Goal: Check status

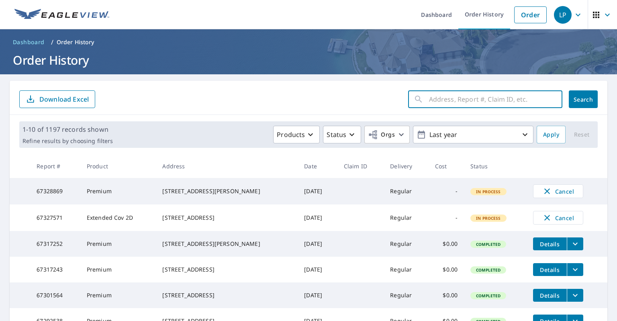
click at [464, 98] on input "text" at bounding box center [495, 99] width 133 height 23
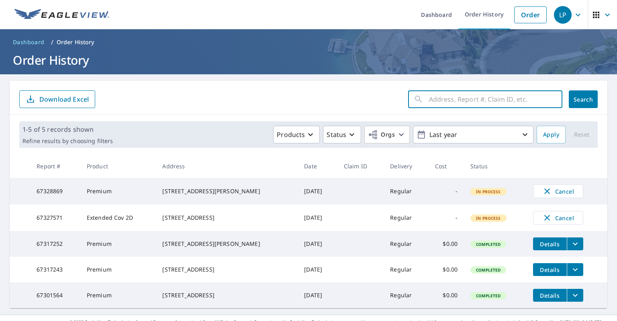
paste input "65932618"
type input "65932618"
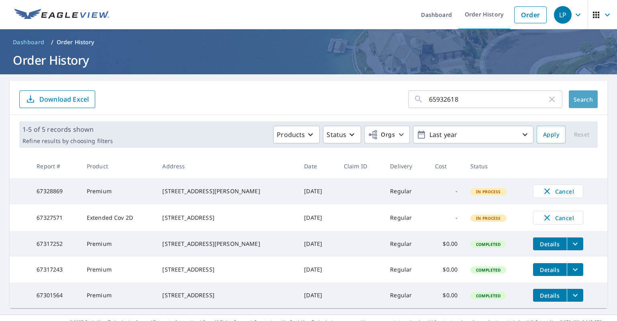
click at [575, 98] on span "Search" at bounding box center [583, 100] width 16 height 8
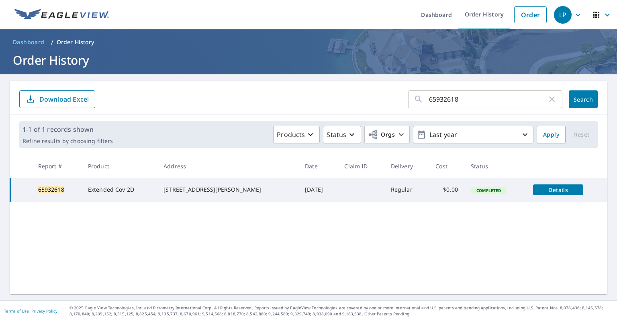
click at [553, 99] on icon "button" at bounding box center [552, 99] width 6 height 6
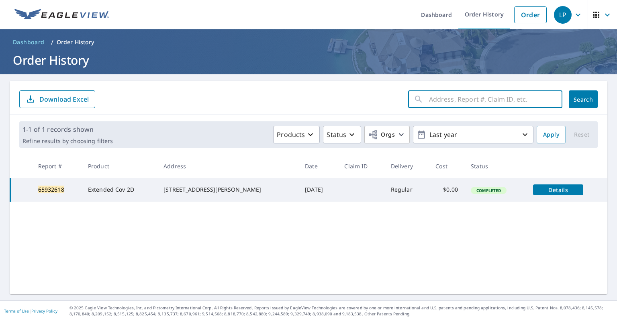
click at [522, 104] on input "text" at bounding box center [495, 99] width 133 height 23
paste input "67030306"
type input "67030306"
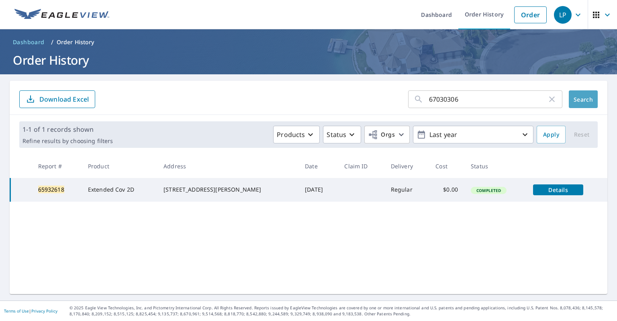
click at [592, 96] on span "Search" at bounding box center [583, 100] width 16 height 8
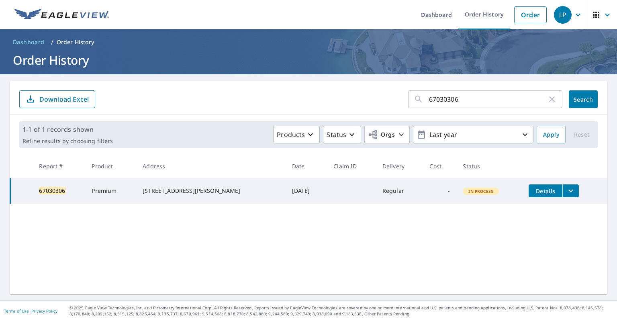
drag, startPoint x: 551, startPoint y: 99, endPoint x: 530, endPoint y: 103, distance: 20.9
click at [551, 99] on icon "button" at bounding box center [552, 99] width 10 height 10
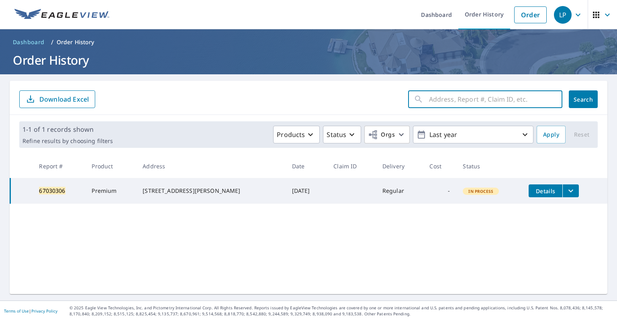
paste input "65145783"
type input "65145783"
click at [578, 104] on button "Search" at bounding box center [583, 99] width 29 height 18
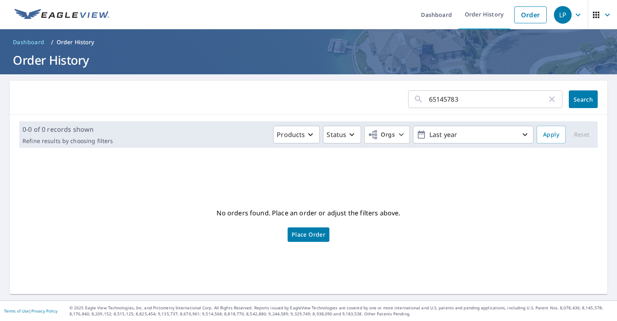
drag, startPoint x: 476, startPoint y: 100, endPoint x: 456, endPoint y: 103, distance: 20.6
click at [476, 100] on input "65145783" at bounding box center [488, 99] width 118 height 23
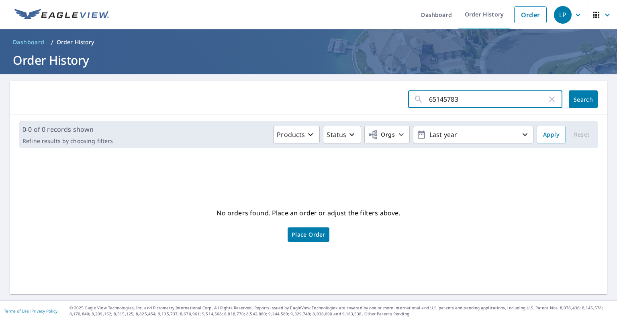
click at [433, 96] on input "65145783" at bounding box center [488, 99] width 118 height 23
type input "65145783"
click at [588, 98] on span "Search" at bounding box center [583, 100] width 16 height 8
